Goal: Book appointment/travel/reservation

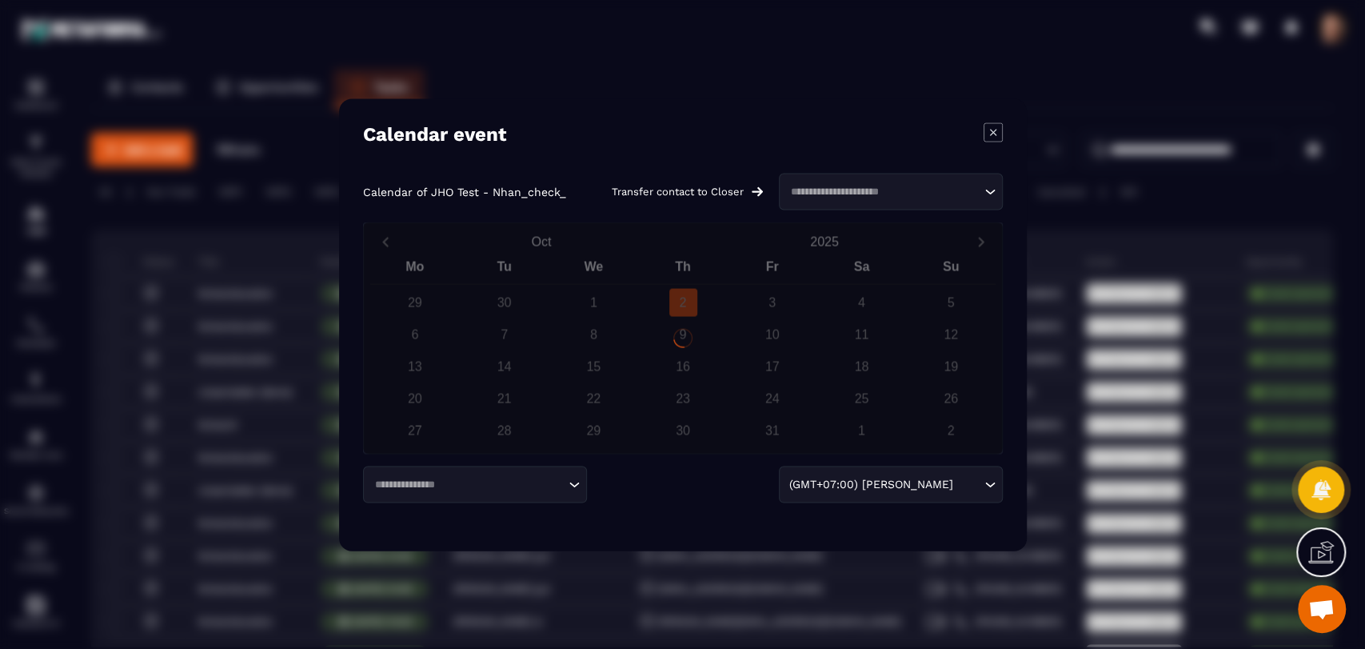
scroll to position [1877, 0]
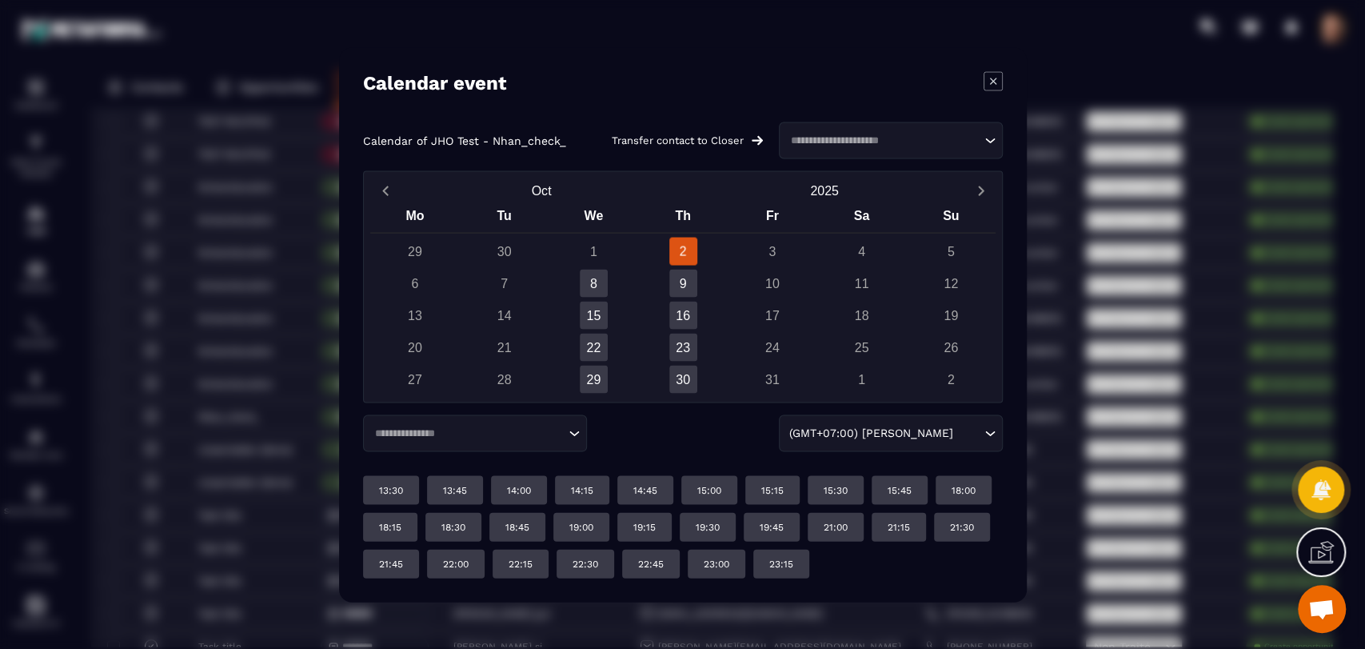
click at [490, 435] on input "Search for option" at bounding box center [467, 433] width 195 height 16
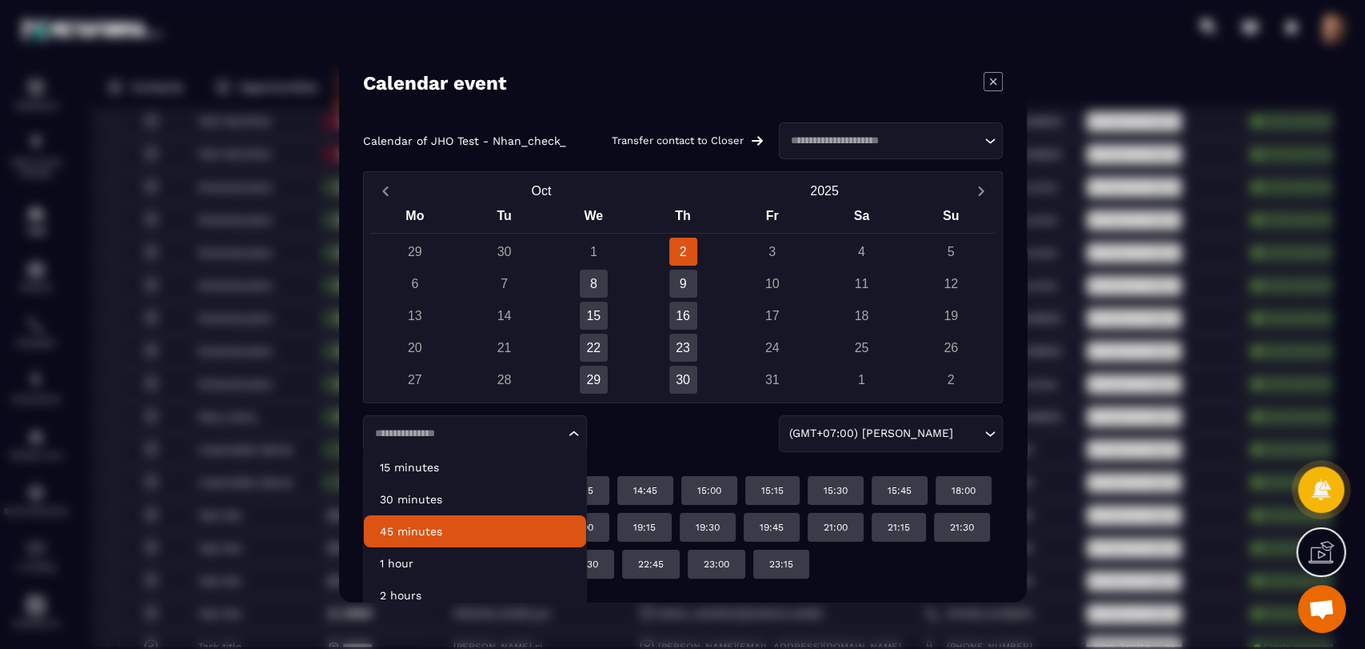
click at [492, 525] on p "45 minutes" at bounding box center [475, 530] width 190 height 16
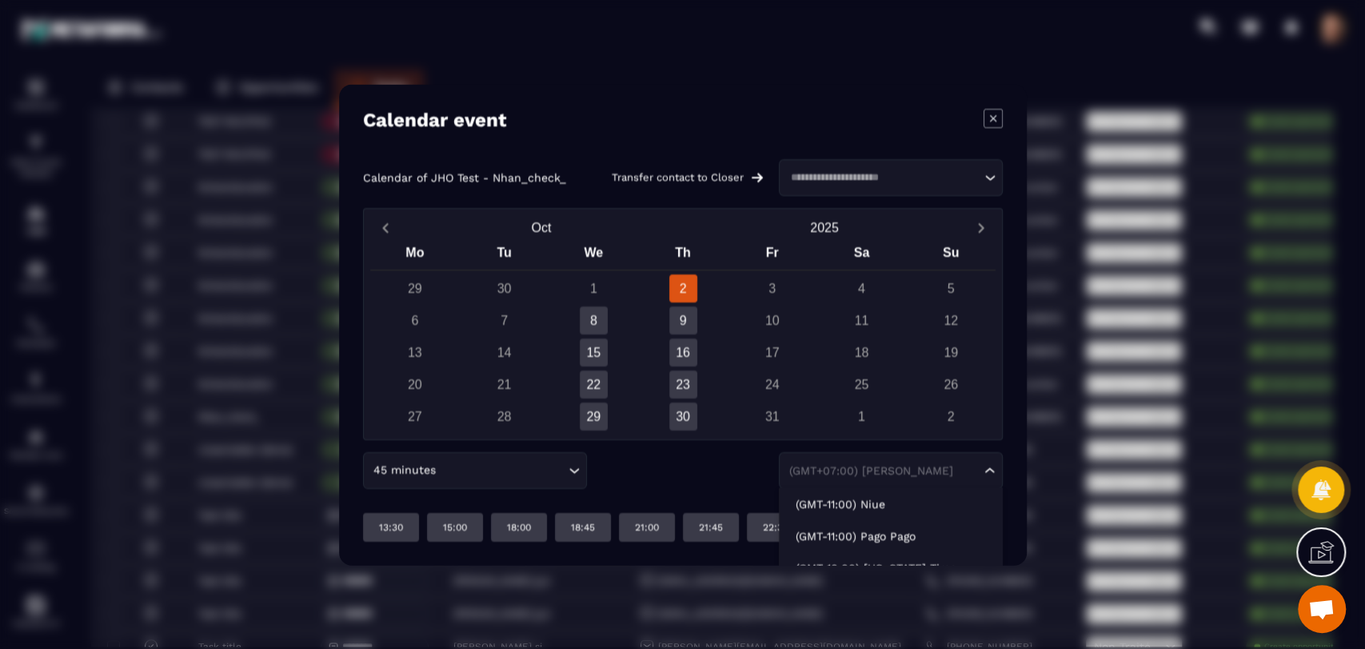
click at [906, 474] on div "(GMT+07:00) [PERSON_NAME]" at bounding box center [883, 470] width 198 height 16
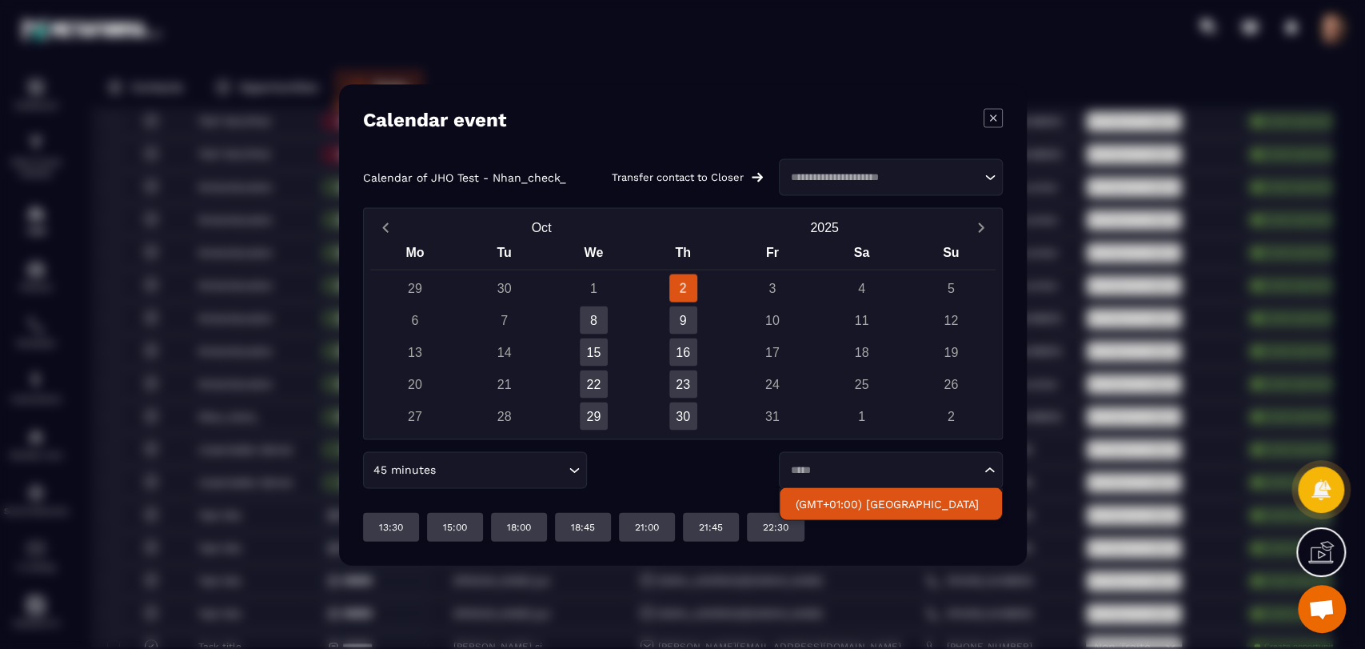
click at [874, 503] on p "(GMT+01:00) [GEOGRAPHIC_DATA]" at bounding box center [891, 503] width 190 height 16
type input "*****"
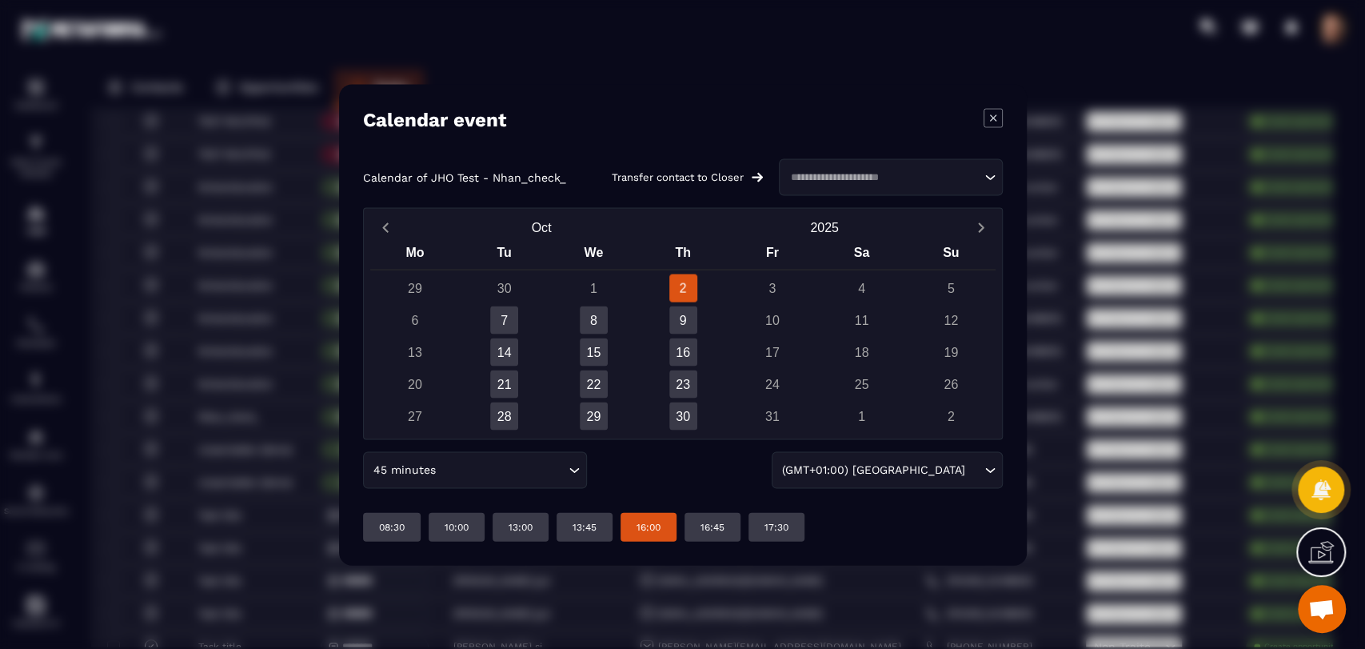
click at [654, 528] on p "16:00" at bounding box center [649, 526] width 24 height 13
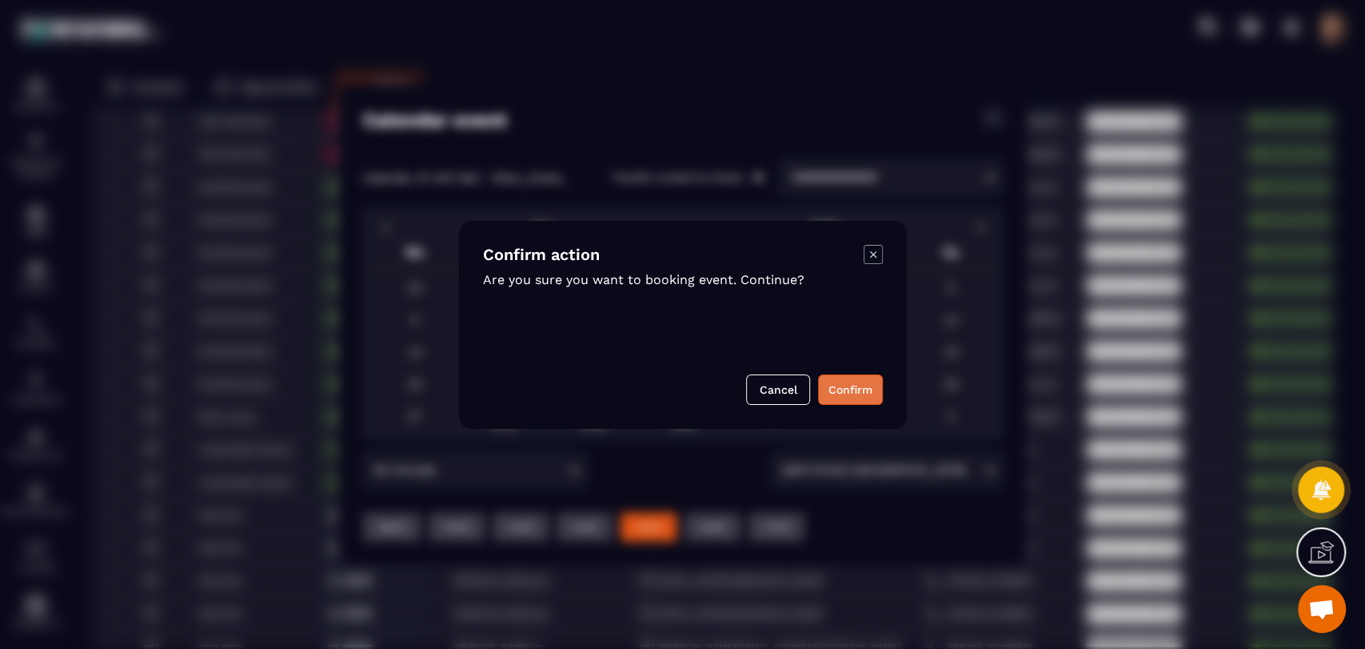
click at [873, 392] on button "Confirm" at bounding box center [850, 389] width 65 height 30
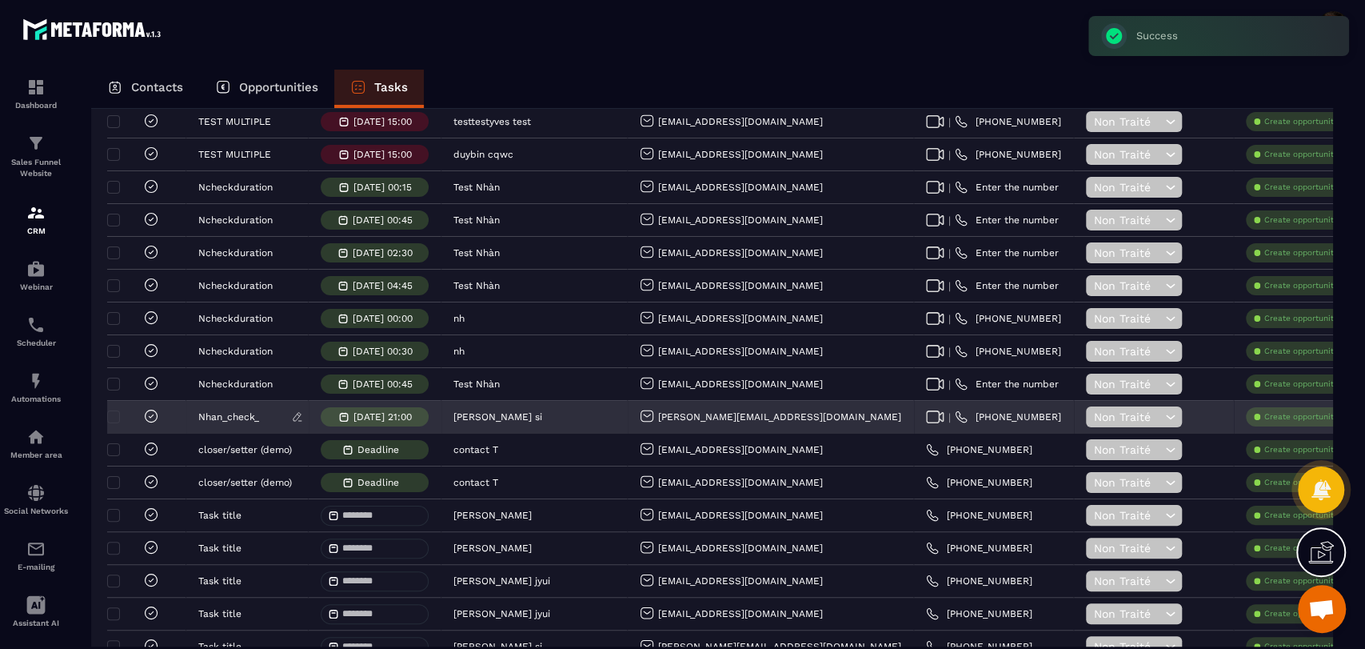
click at [230, 418] on div "Nhan_check_" at bounding box center [247, 418] width 122 height 32
click at [233, 411] on p "Nhan_check_" at bounding box center [228, 416] width 61 height 11
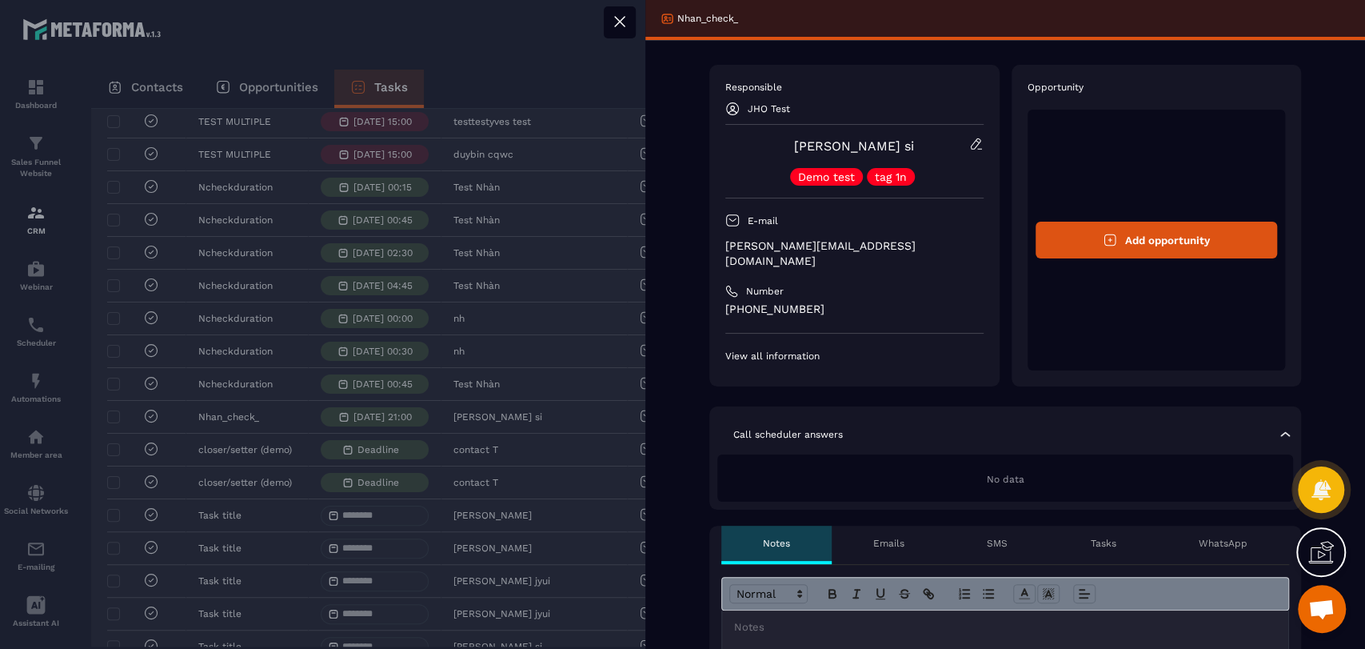
scroll to position [355, 0]
